Goal: Learn about a topic: Learn about a topic

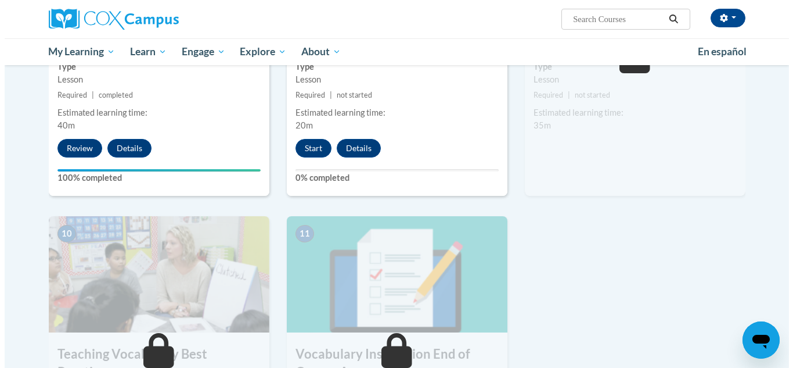
scroll to position [1052, 0]
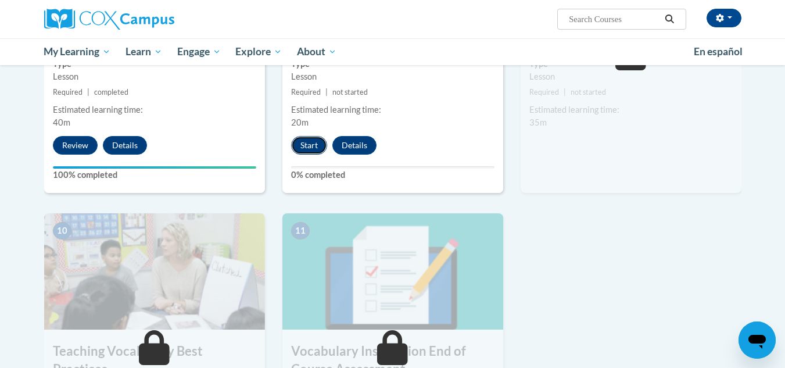
click at [296, 139] on button "Start" at bounding box center [309, 145] width 36 height 19
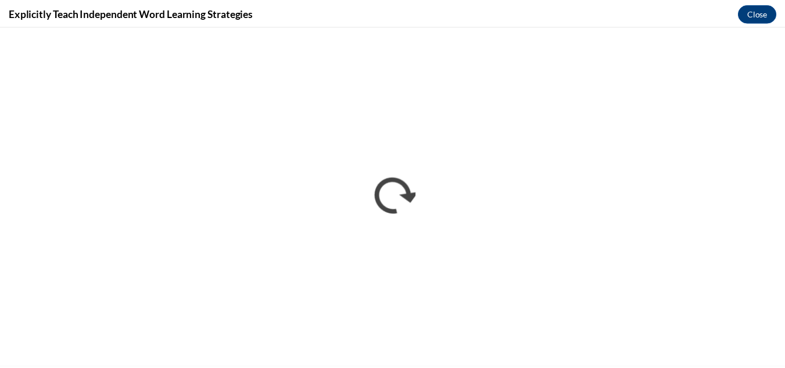
scroll to position [0, 0]
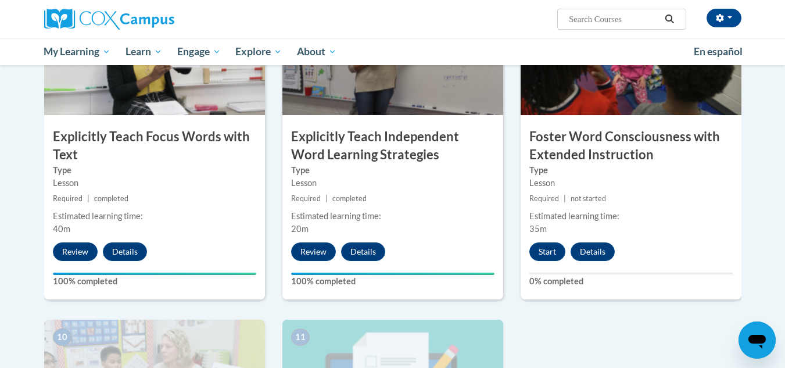
scroll to position [949, 0]
